Goal: Information Seeking & Learning: Find specific page/section

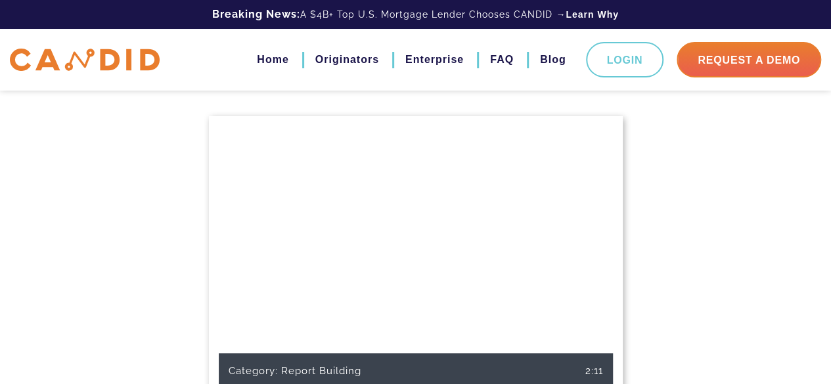
scroll to position [368, 0]
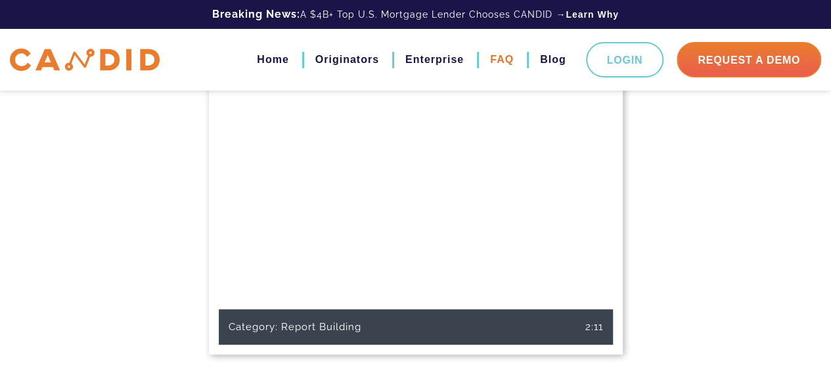
click at [507, 57] on link "FAQ" at bounding box center [502, 60] width 24 height 22
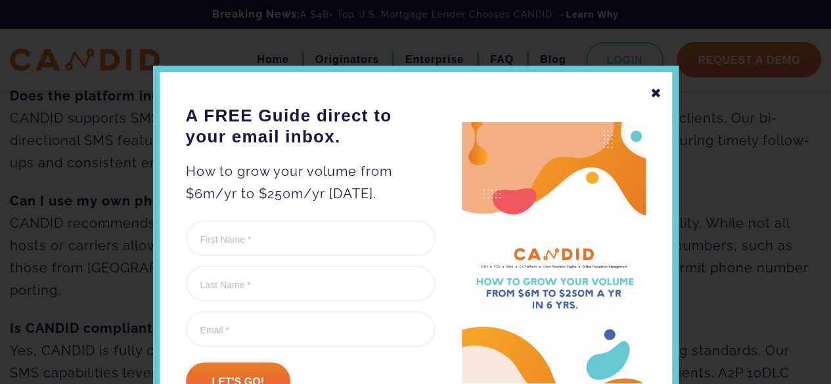
scroll to position [445, 0]
click at [650, 87] on div "✖" at bounding box center [656, 93] width 12 height 22
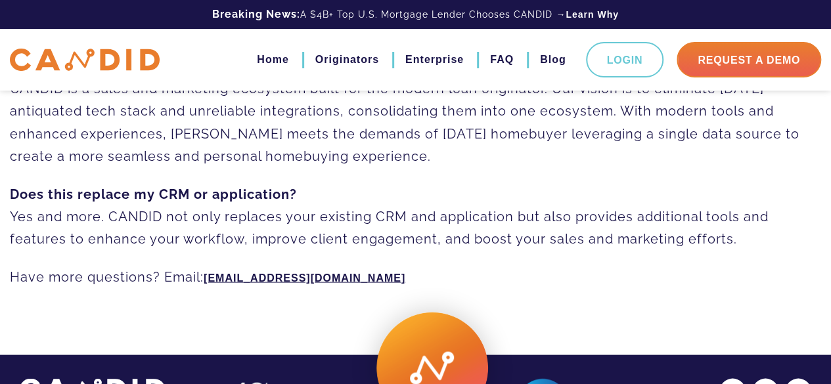
scroll to position [1198, 0]
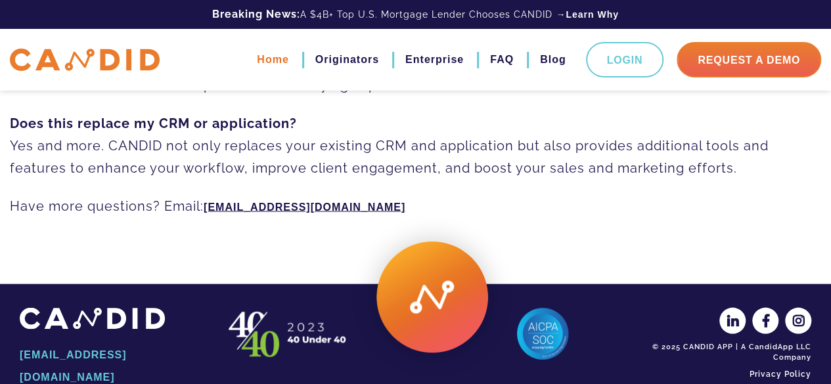
click at [271, 57] on link "Home" at bounding box center [273, 60] width 32 height 22
